Goal: Information Seeking & Learning: Learn about a topic

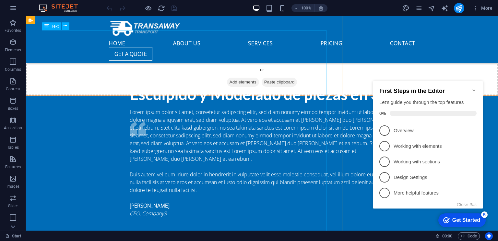
scroll to position [1947, 0]
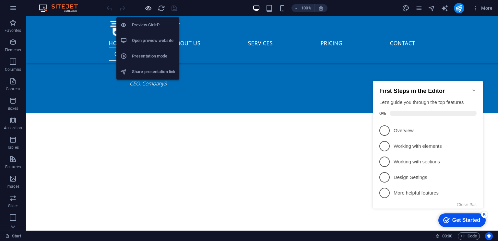
click at [150, 9] on icon "button" at bounding box center [148, 8] width 7 height 7
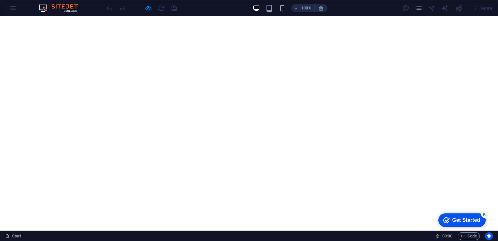
scroll to position [0, 0]
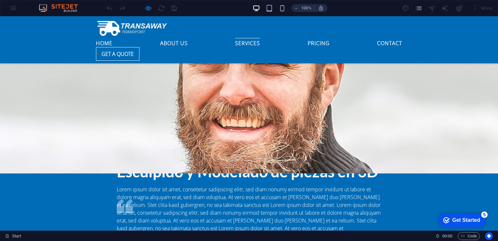
scroll to position [1600, 0]
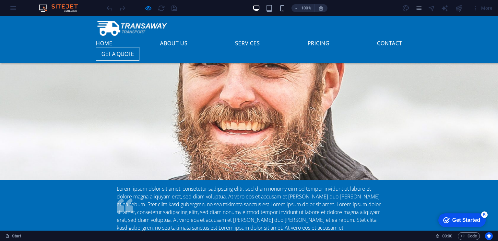
scroll to position [1730, 0]
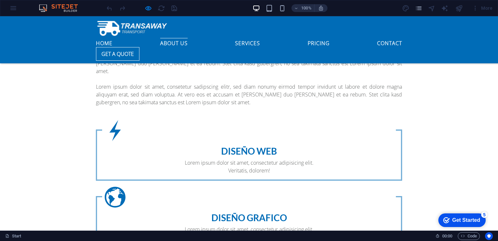
scroll to position [237, 0]
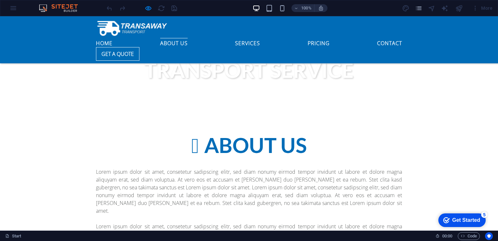
scroll to position [302, 0]
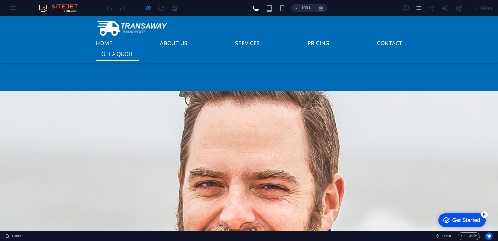
scroll to position [1405, 0]
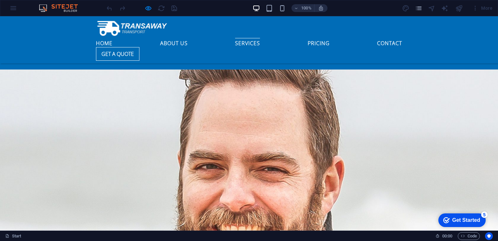
scroll to position [1626, 0]
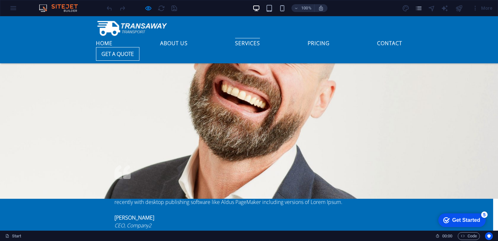
scroll to position [0, 0]
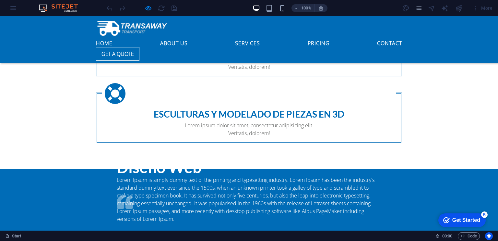
scroll to position [620, 0]
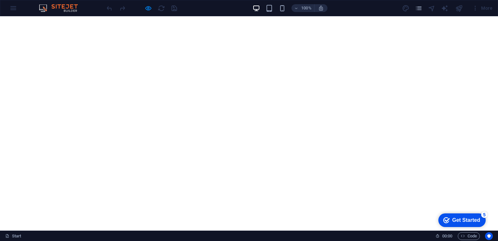
scroll to position [0, 0]
